Goal: Task Accomplishment & Management: Complete application form

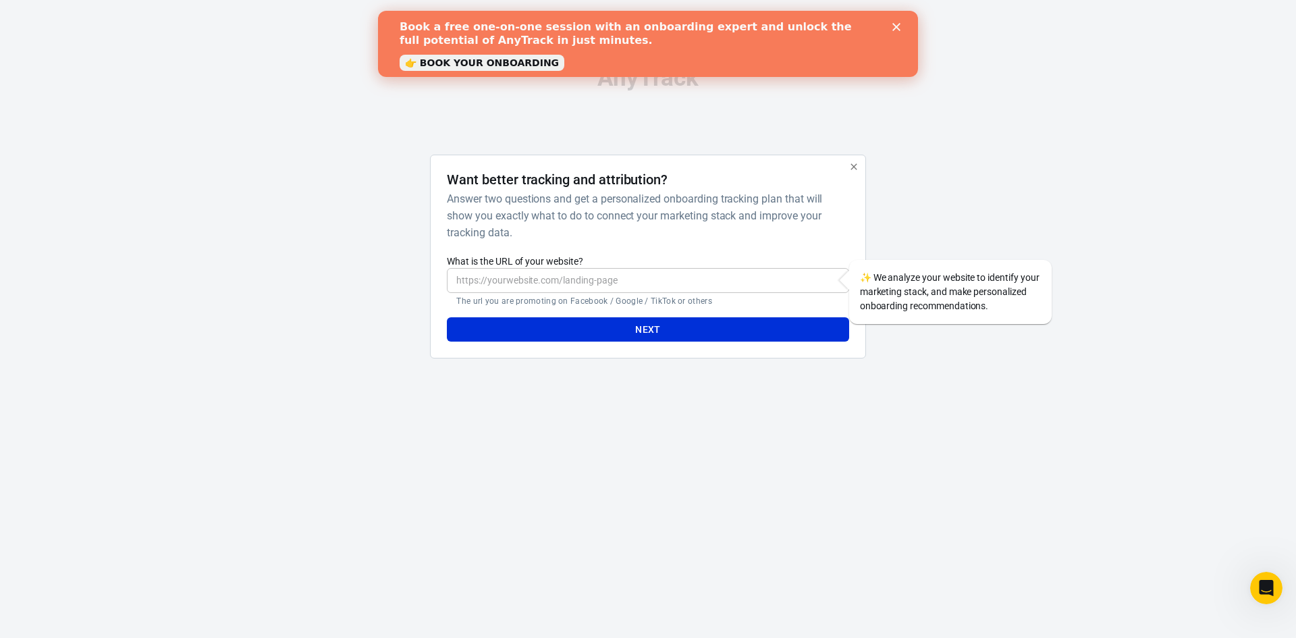
click at [580, 277] on input "What is the URL of your website?" at bounding box center [648, 280] width 402 height 25
type input "[URL][DOMAIN_NAME]"
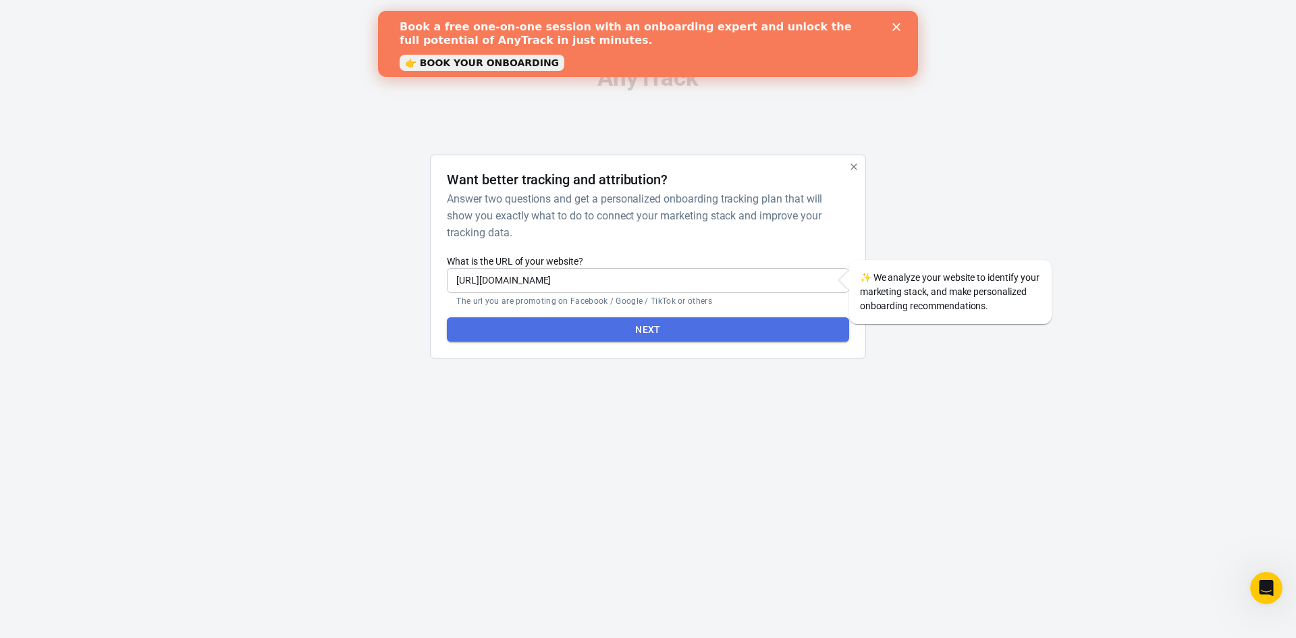
click at [587, 323] on button "Next" at bounding box center [648, 329] width 402 height 25
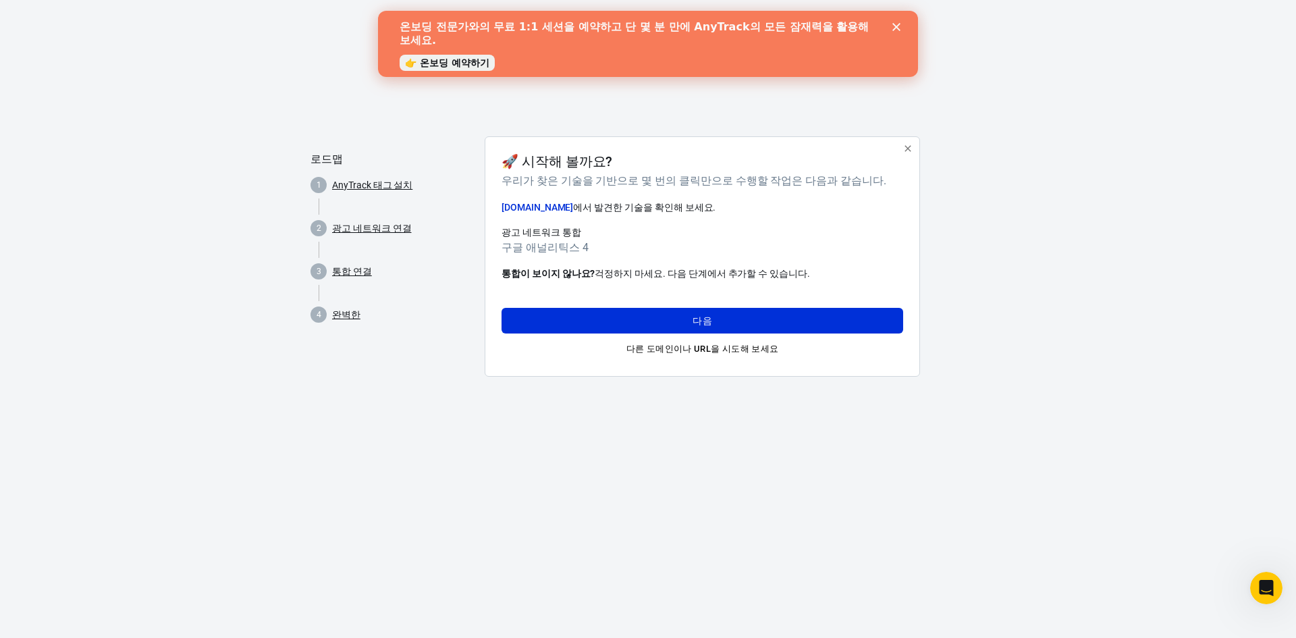
click at [994, 132] on div "애니트랙 로드맵 1 AnyTrack 태그 설치 2 광고 네트워크 연결 3 통합 연결 4 완벽한 🚀 시작해 볼까요? 우리가 찾은 기술을 기반으로…" at bounding box center [648, 217] width 1296 height 435
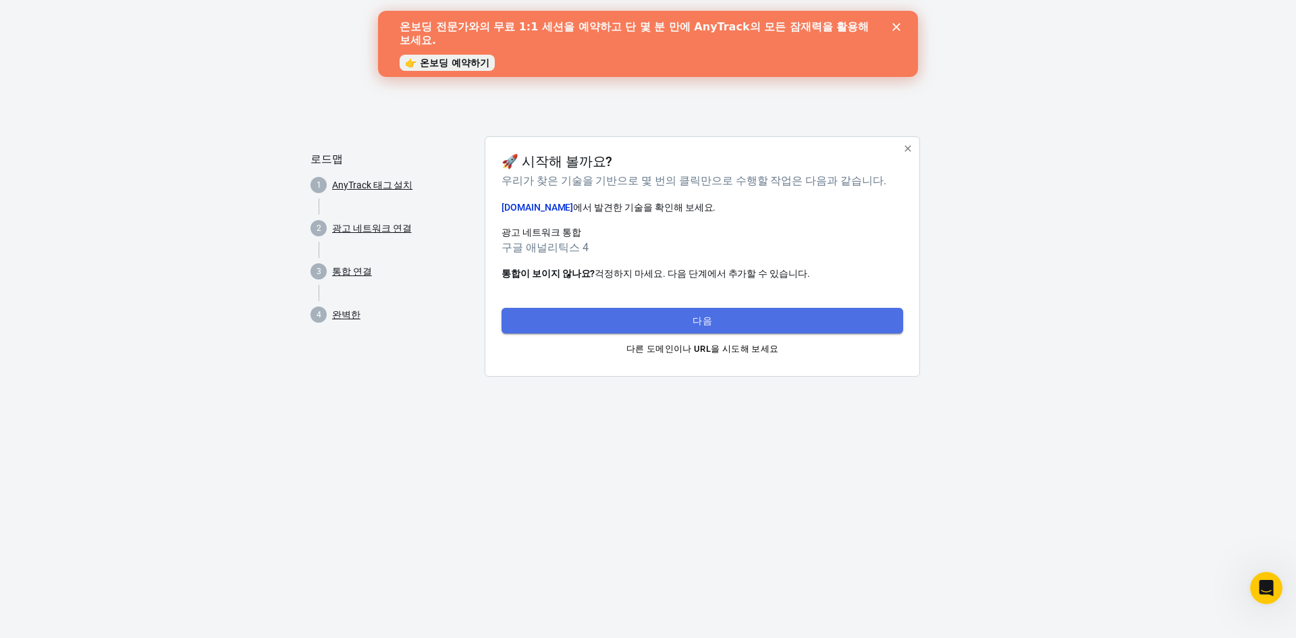
click at [736, 314] on button "다음" at bounding box center [702, 321] width 402 height 26
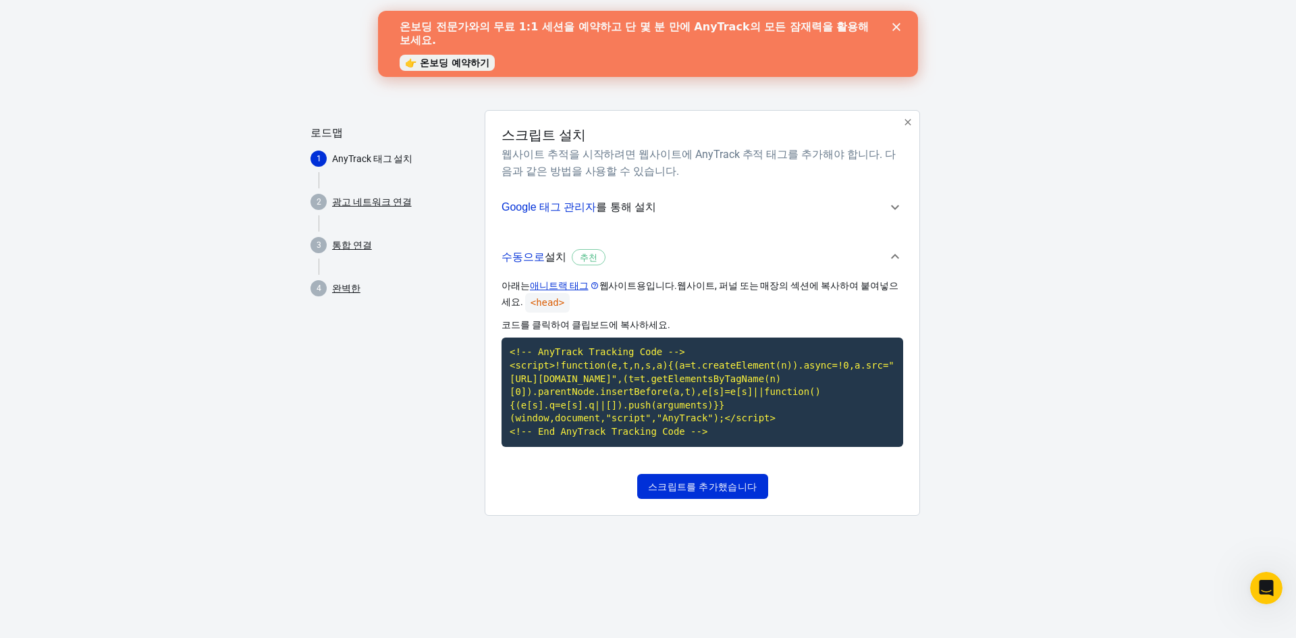
click at [893, 209] on icon "button" at bounding box center [895, 207] width 16 height 16
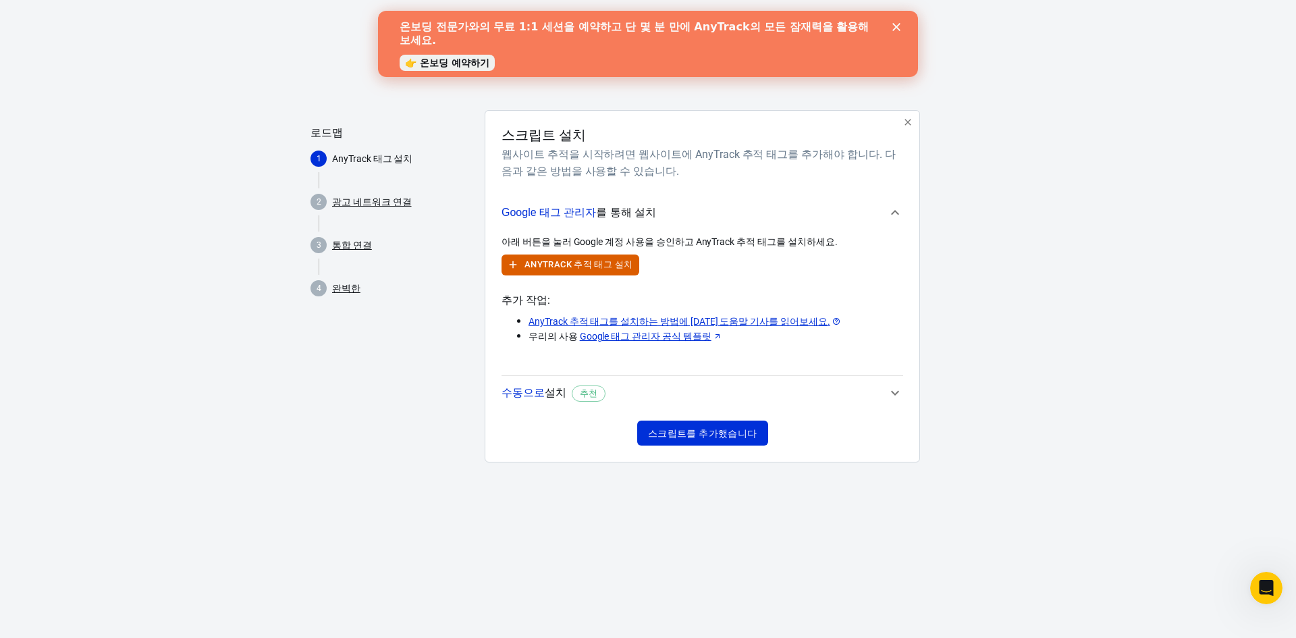
click at [893, 209] on icon "button" at bounding box center [895, 213] width 16 height 16
